Goal: Navigation & Orientation: Find specific page/section

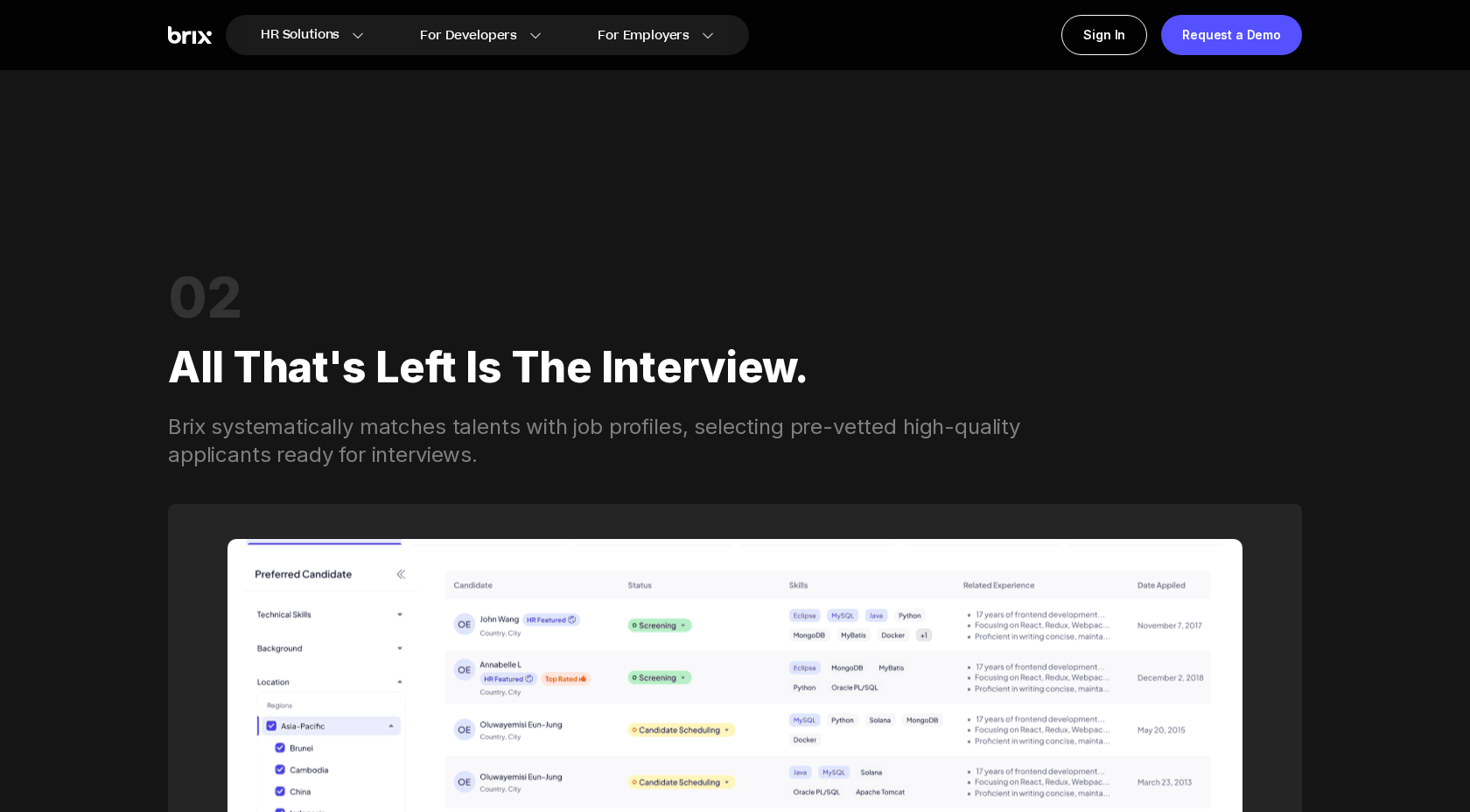
scroll to position [2250, 0]
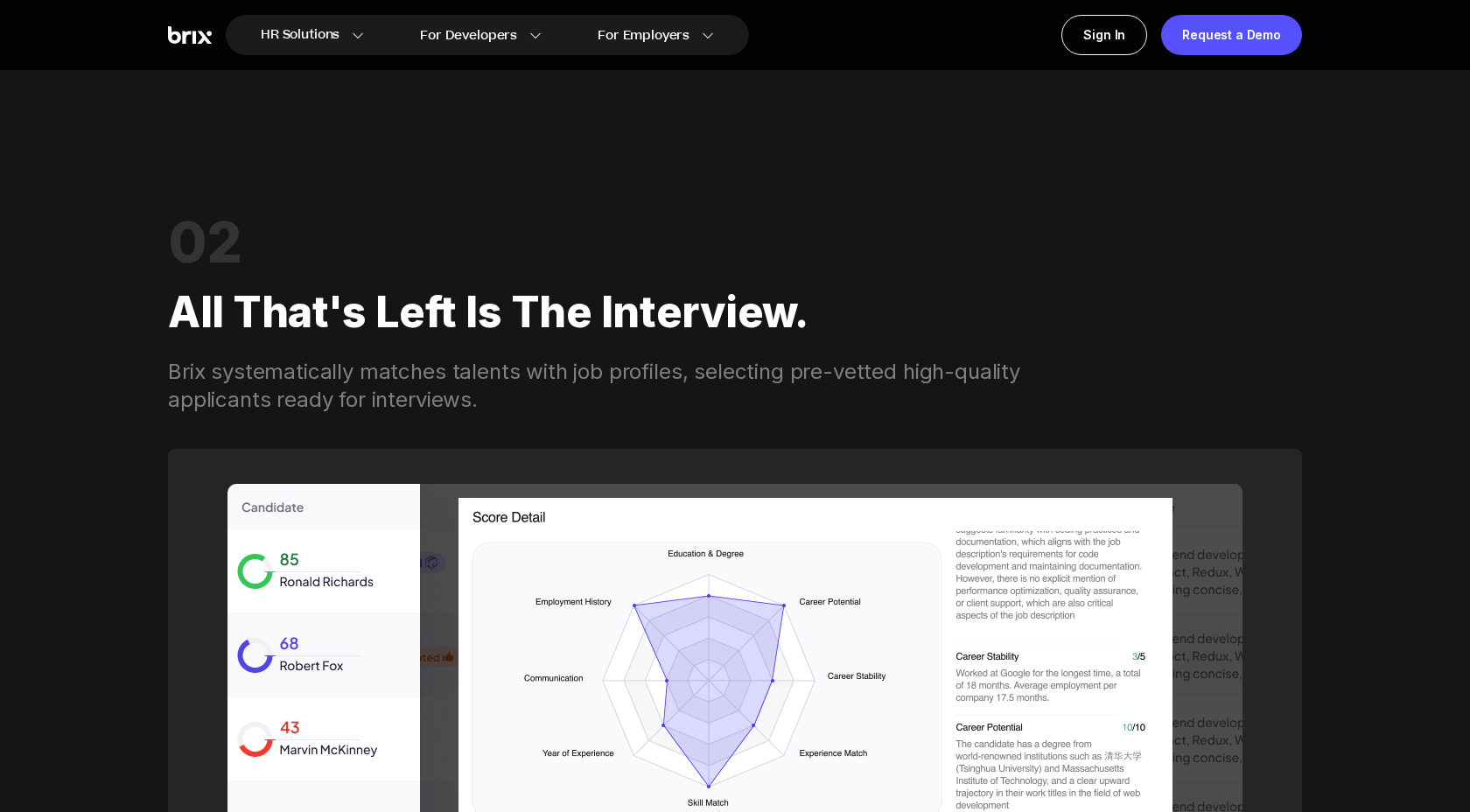
click at [310, 404] on div "Brix systematically matches talents with job profiles, selecting pre-vetted hig…" at bounding box center [616, 386] width 896 height 56
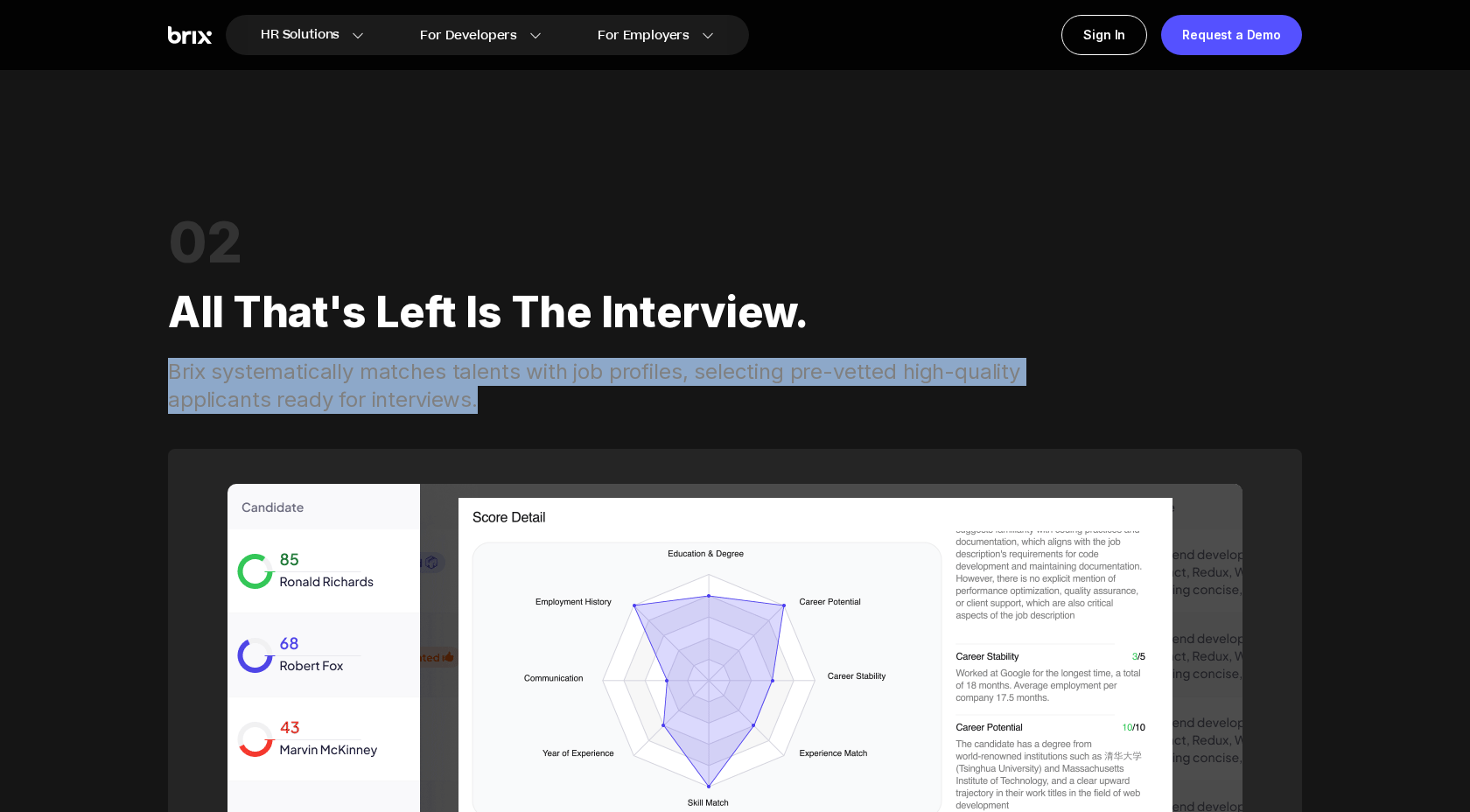
click at [364, 409] on div "Brix systematically matches talents with job profiles, selecting pre-vetted hig…" at bounding box center [616, 386] width 896 height 56
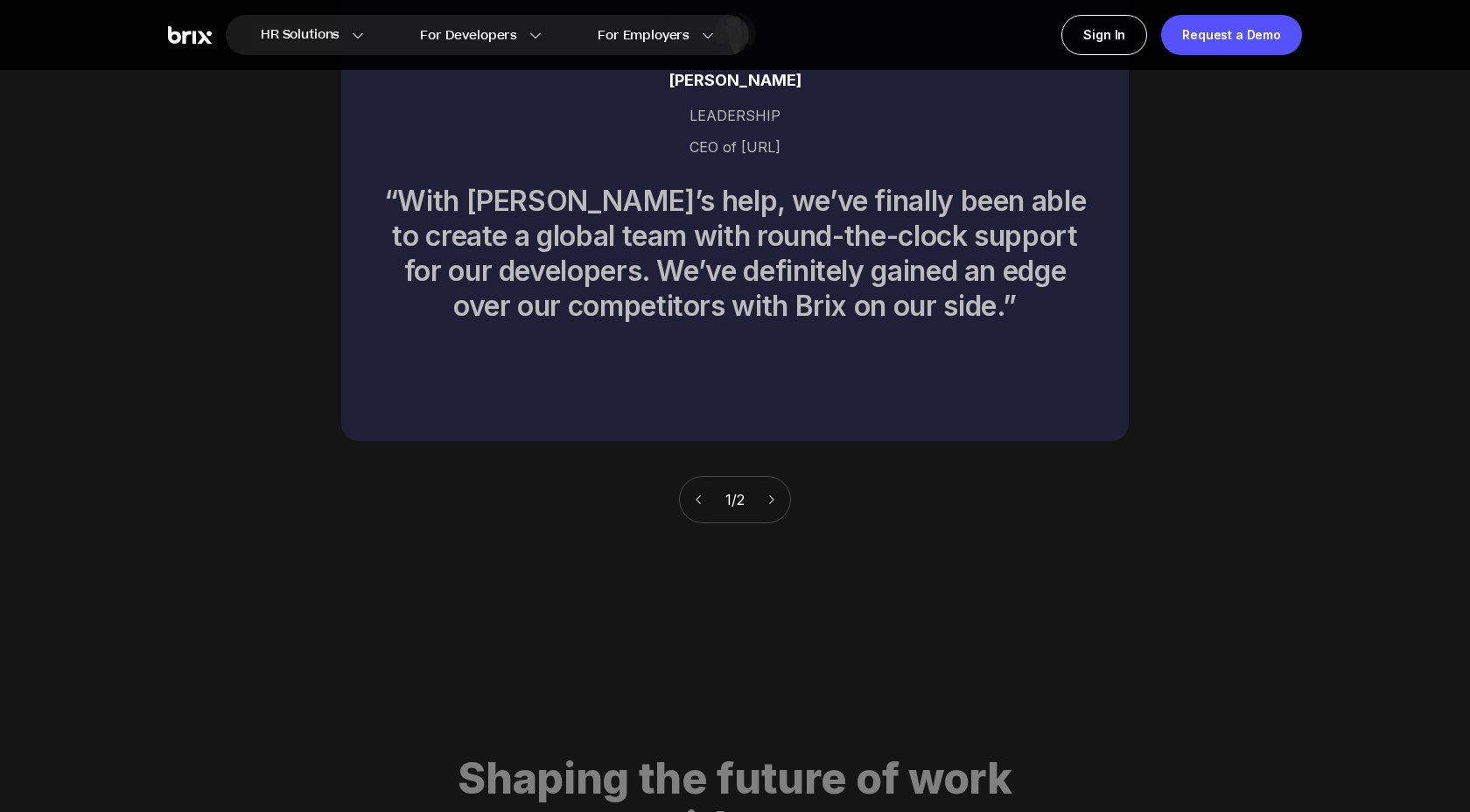
scroll to position [8931, 0]
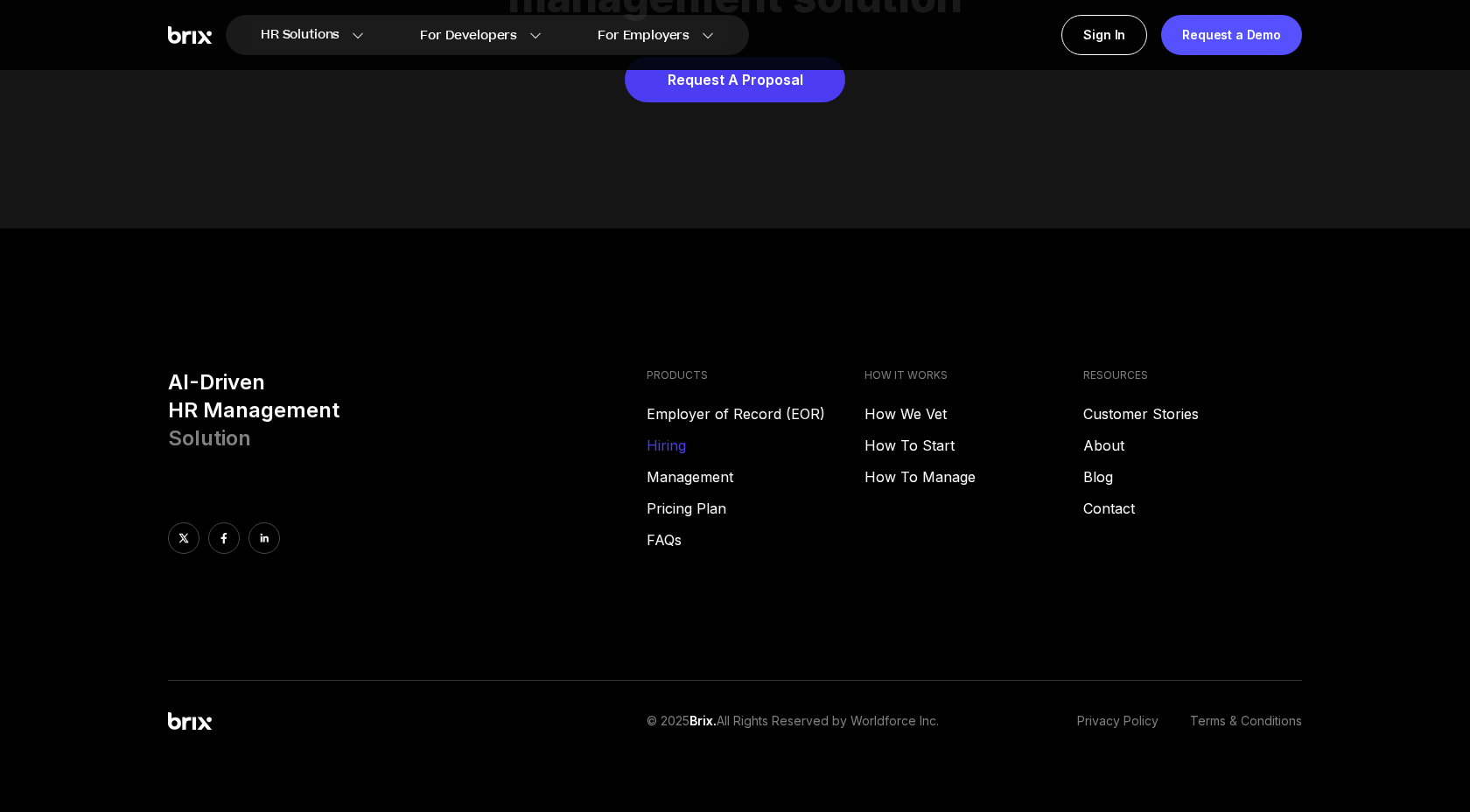
click at [669, 435] on link "Hiring" at bounding box center [755, 446] width 219 height 21
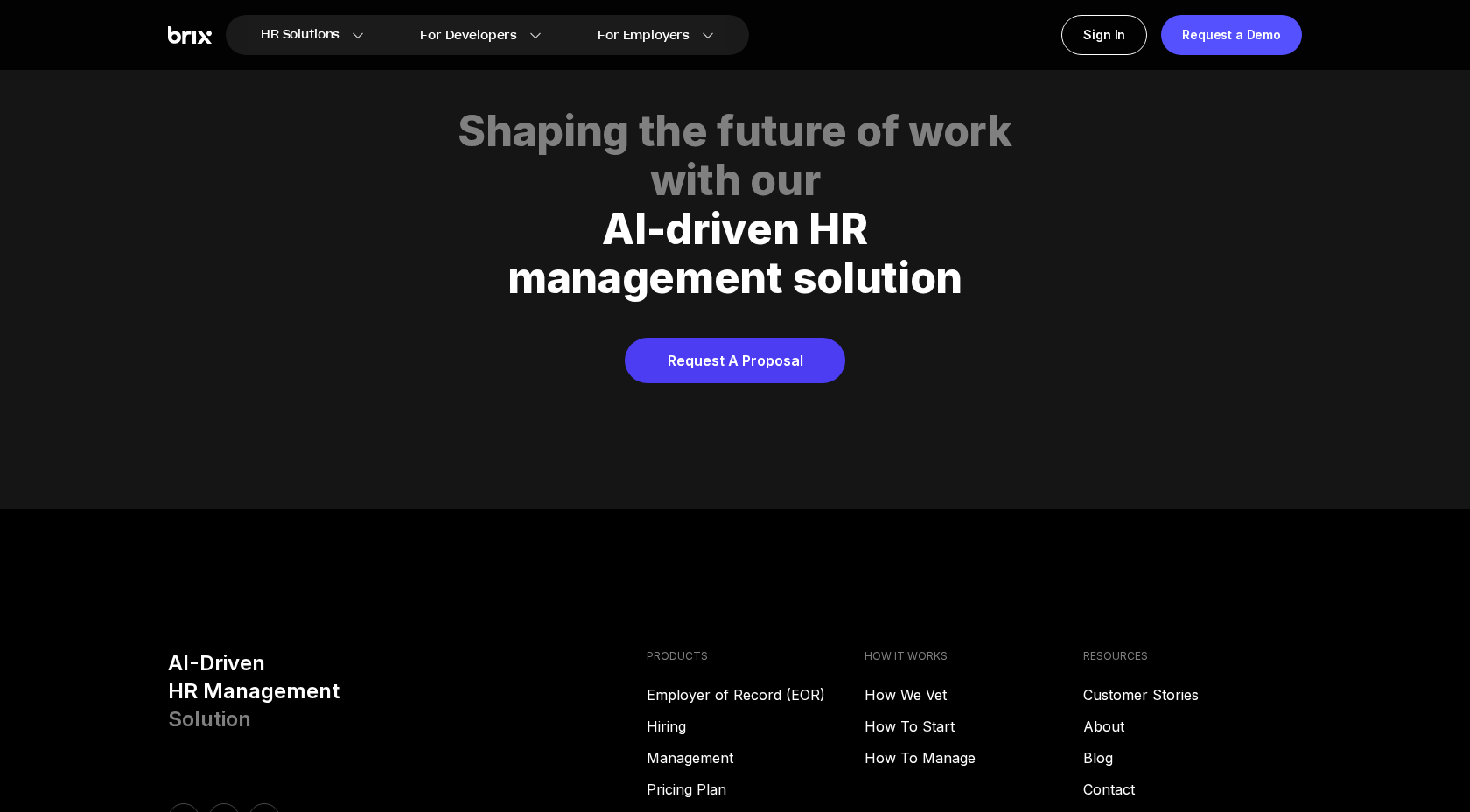
scroll to position [8931, 0]
